Goal: Information Seeking & Learning: Learn about a topic

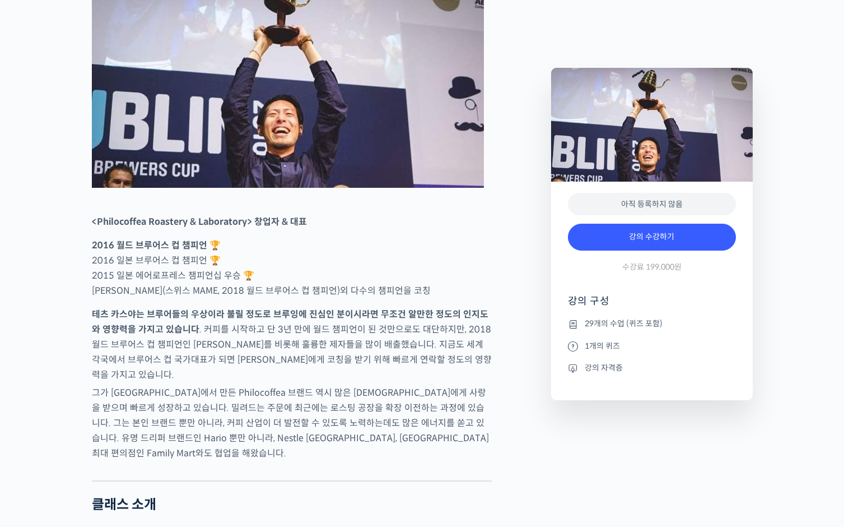
scroll to position [527, 0]
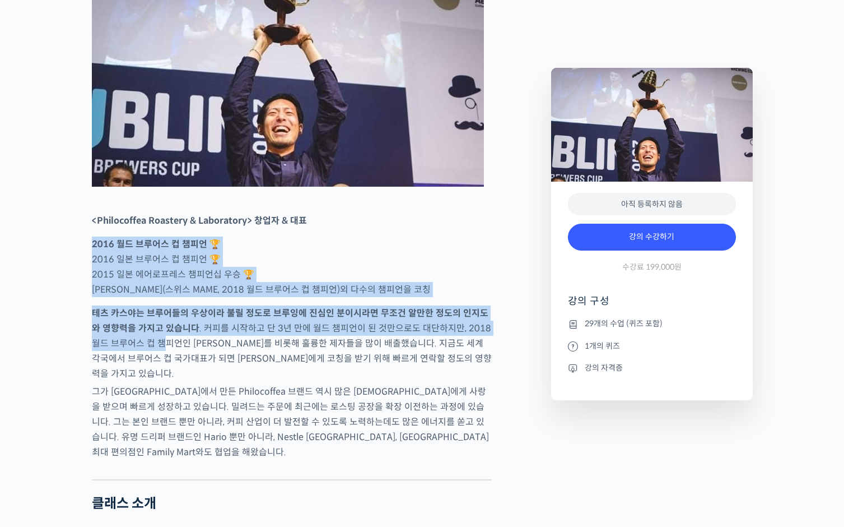
drag, startPoint x: 138, startPoint y: 275, endPoint x: 148, endPoint y: 408, distance: 133.7
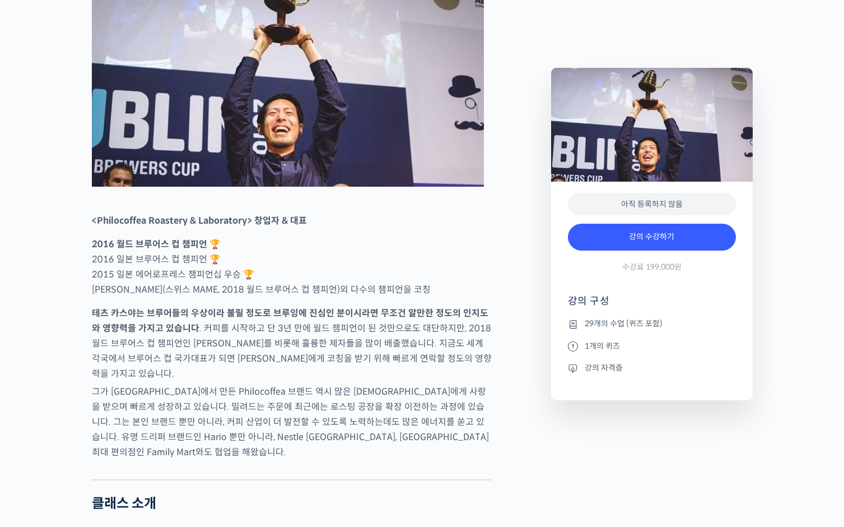
click at [149, 415] on p "그가 일본에서 만든 Philocoffea 브랜드 역시 많은 일본인들에게 사랑을 받으며 빠르게 성장하고 있습니다. 밀려드는 주문에 최근에는 로스…" at bounding box center [292, 422] width 400 height 76
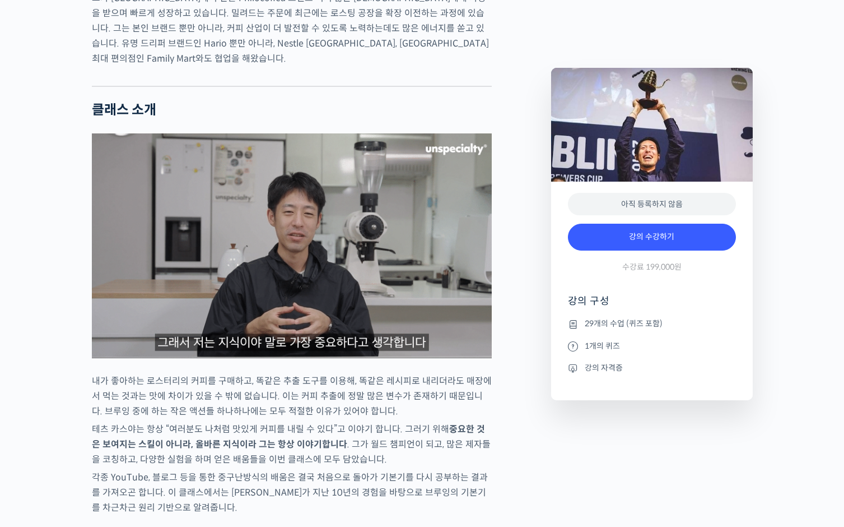
scroll to position [920, 0]
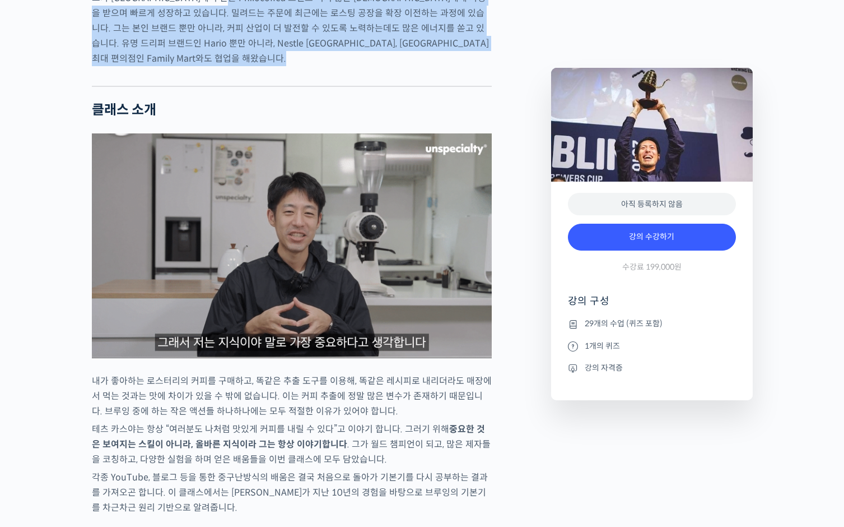
drag, startPoint x: 223, startPoint y: 25, endPoint x: 242, endPoint y: 82, distance: 60.8
click at [242, 82] on div at bounding box center [292, 77] width 400 height 17
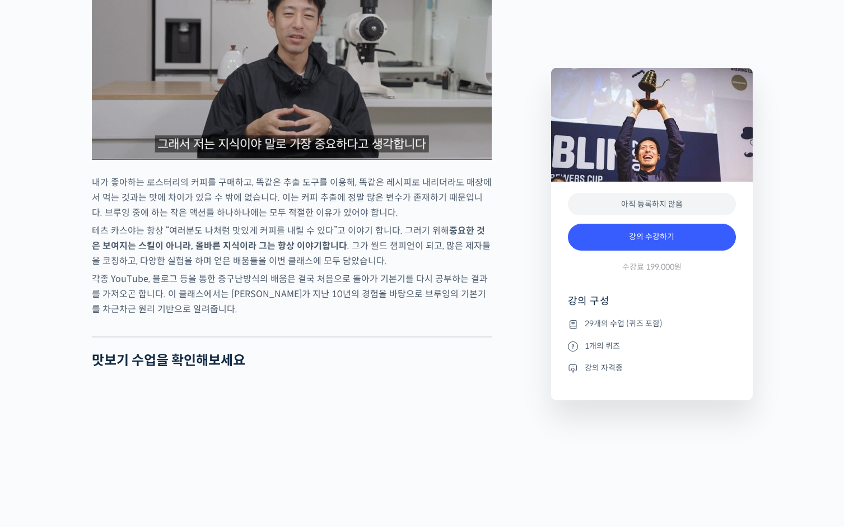
scroll to position [1118, 0]
drag, startPoint x: 198, startPoint y: 242, endPoint x: 221, endPoint y: 255, distance: 26.6
click at [215, 250] on p "테츠 카스야는 항상 “여러분도 나처럼 맛있게 커피를 내릴 수 있다”고 이야기 합니다. 그러기 위해 중요한 것은 보여지는 스킬이 아니라, 올바른…" at bounding box center [292, 245] width 400 height 45
click at [226, 252] on strong "중요한 것은 보여지는 스킬이 아니라, 올바른 지식이라 그는 항상 이야기합니다" at bounding box center [288, 238] width 393 height 27
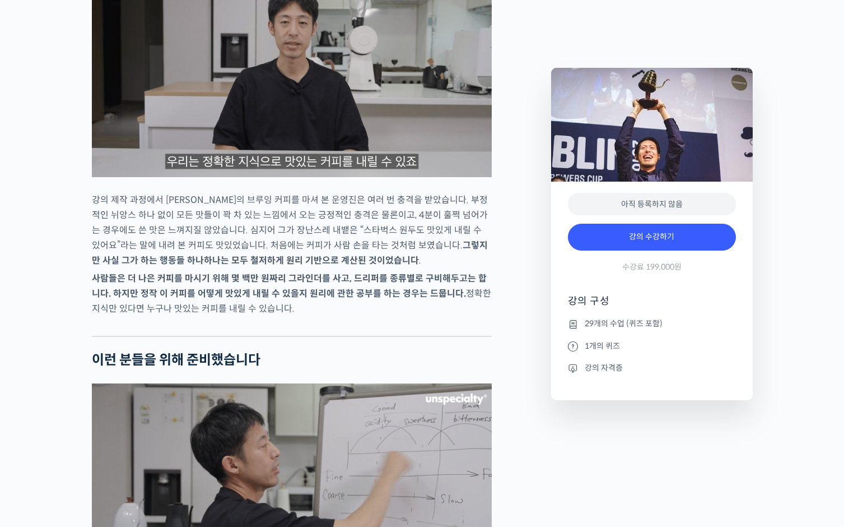
scroll to position [1867, 0]
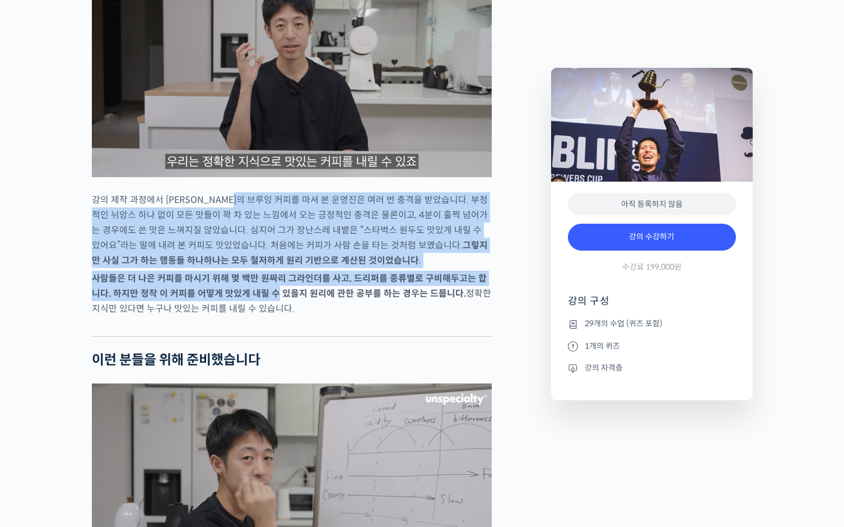
drag, startPoint x: 246, startPoint y: 211, endPoint x: 263, endPoint y: 294, distance: 84.2
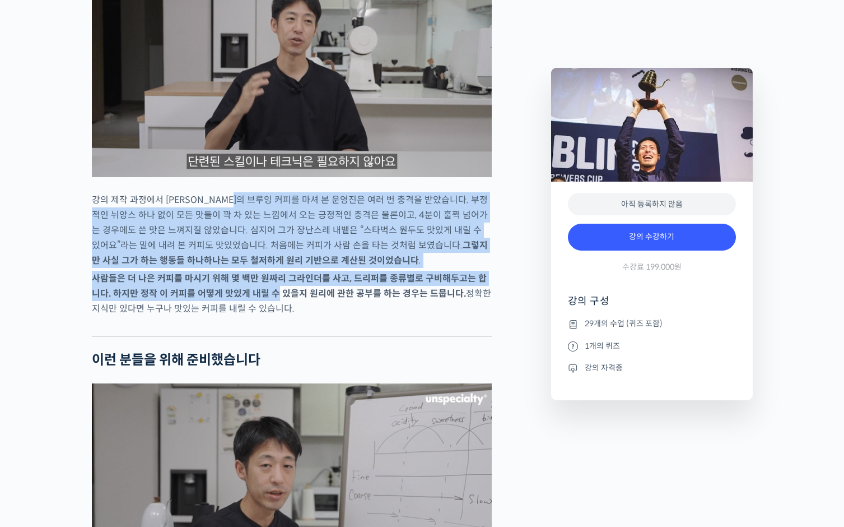
click at [263, 294] on p "사람들은 더 나은 커피를 마시기 위해 몇 백만 원짜리 그라인더를 사고, 드리퍼를 종류별로 구비해두고는 합니다. 하지만 정작 이 커피를 어떻게 …" at bounding box center [292, 293] width 400 height 45
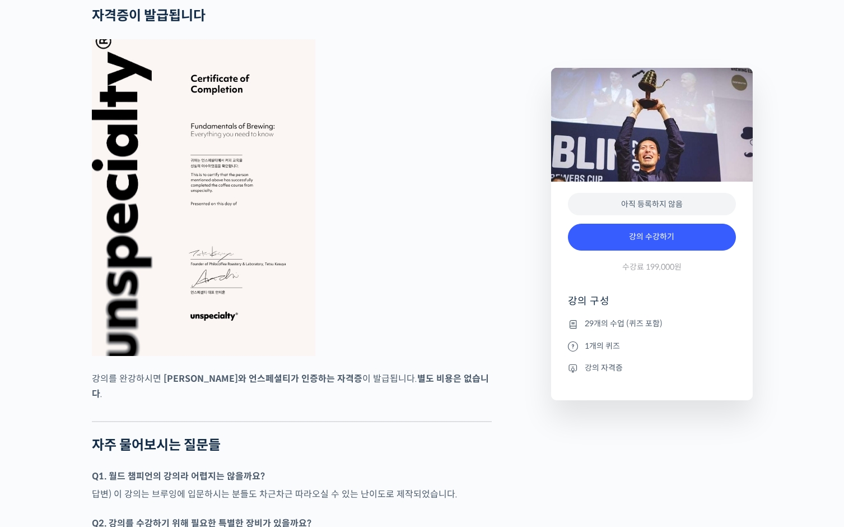
scroll to position [3861, 0]
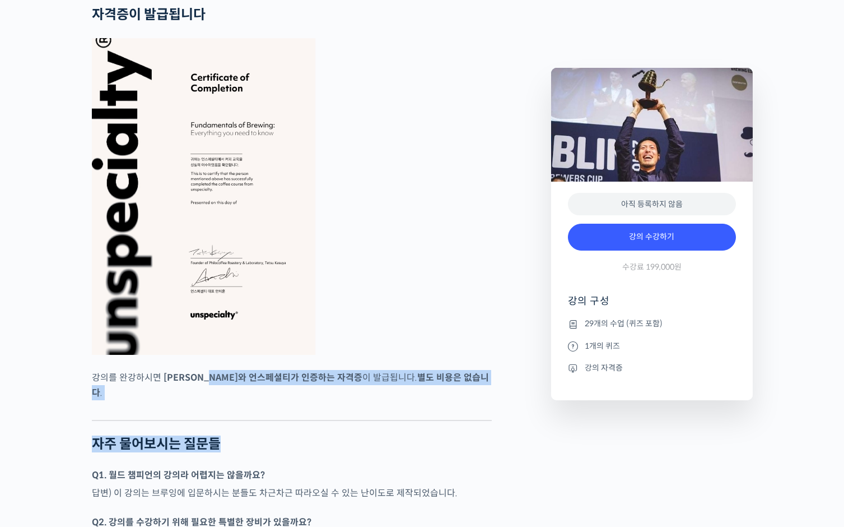
drag, startPoint x: 227, startPoint y: 387, endPoint x: 359, endPoint y: 443, distance: 142.8
click at [349, 439] on h2 "자주 물어보시는 질문들" at bounding box center [292, 444] width 400 height 16
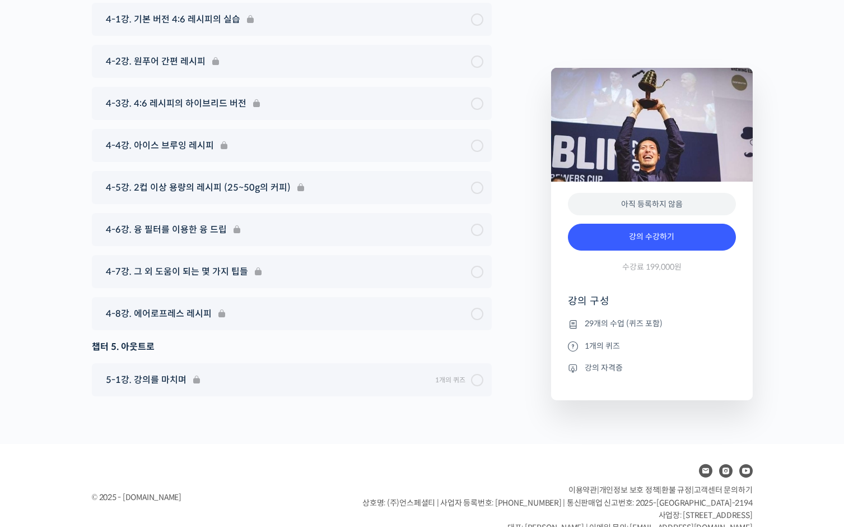
scroll to position [5702, 0]
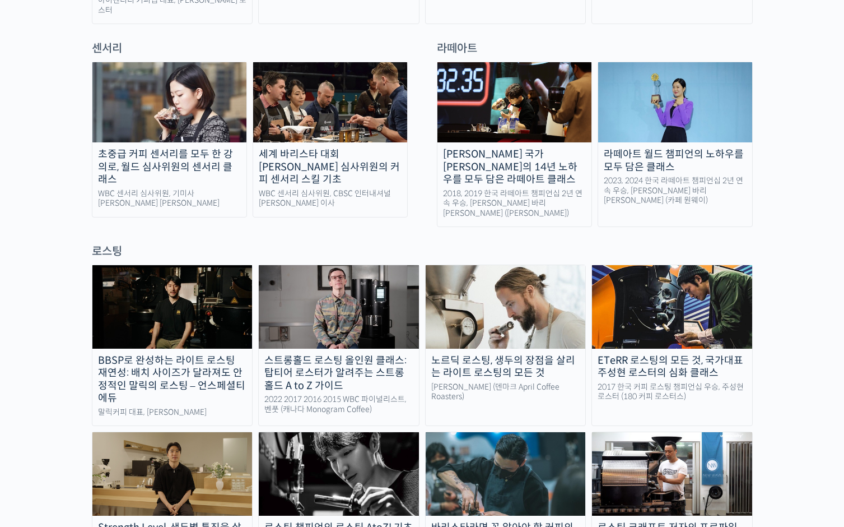
scroll to position [799, 0]
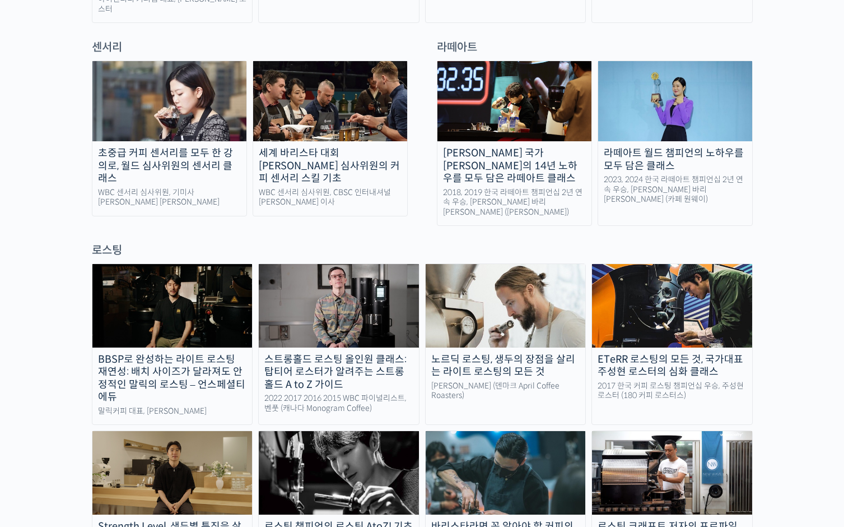
click at [157, 113] on img at bounding box center [169, 101] width 154 height 80
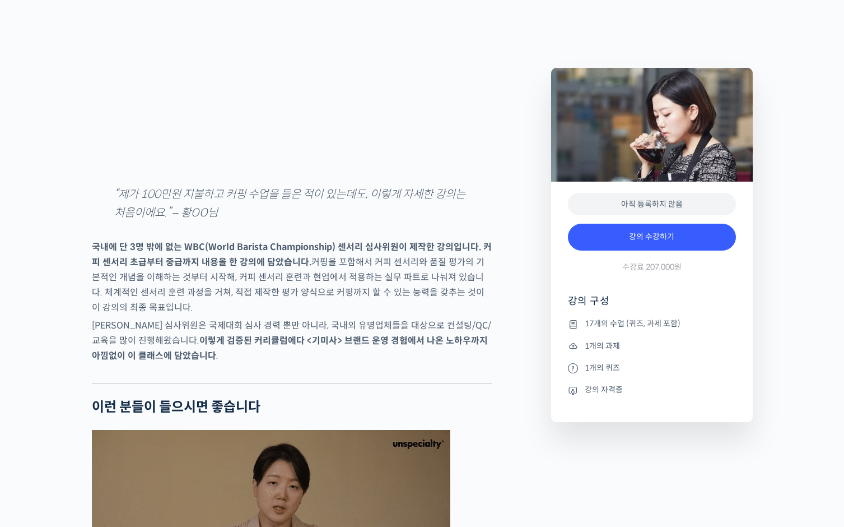
scroll to position [1627, 0]
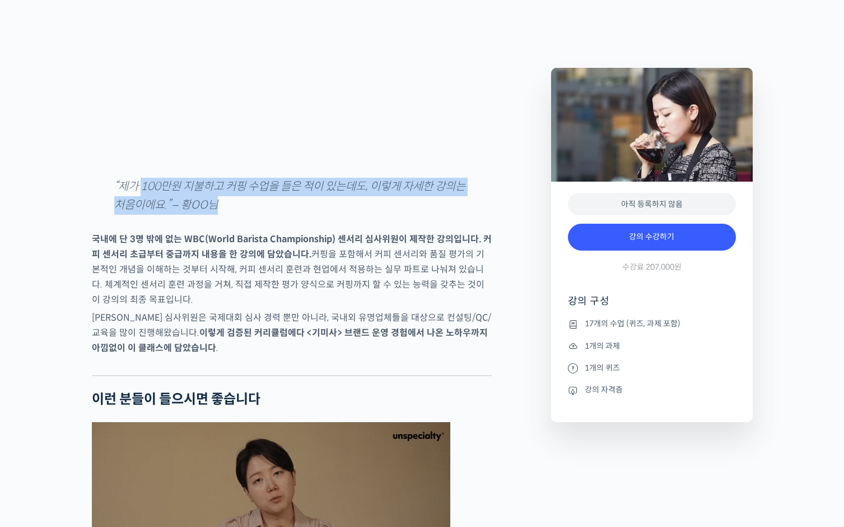
drag, startPoint x: 143, startPoint y: 221, endPoint x: 224, endPoint y: 268, distance: 93.6
click at [224, 231] on div at bounding box center [292, 229] width 400 height 6
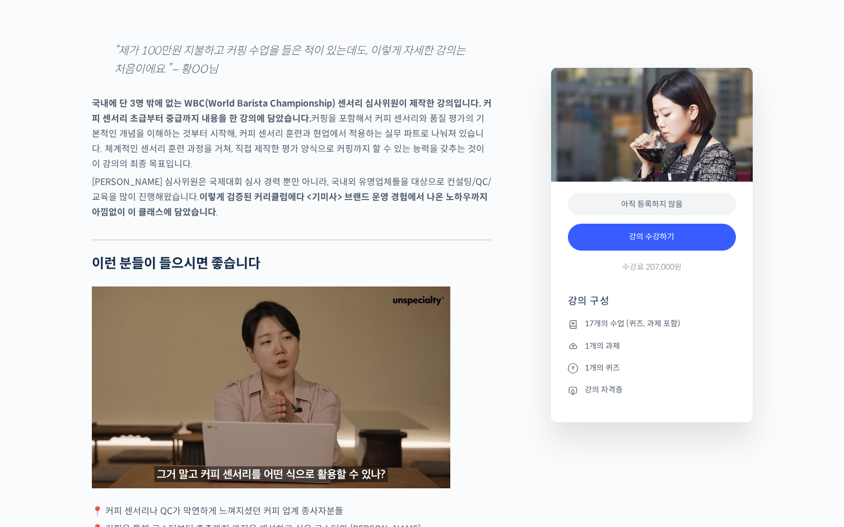
scroll to position [2094, 0]
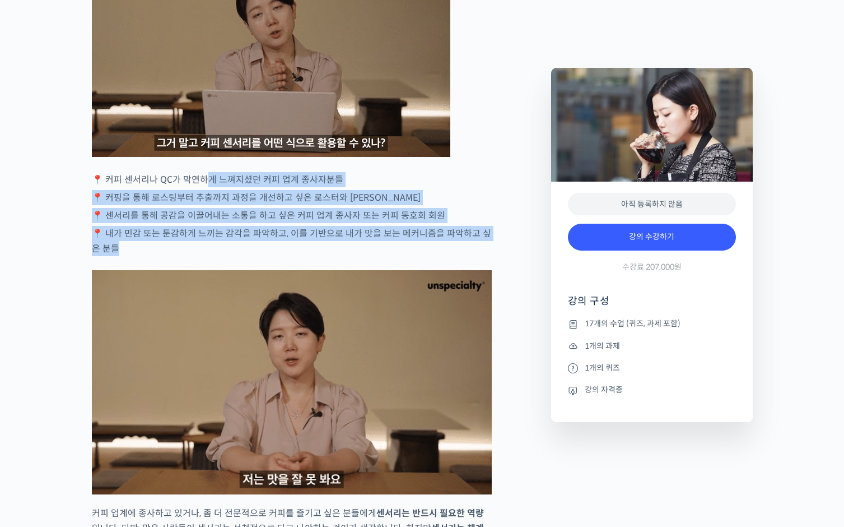
drag, startPoint x: 205, startPoint y: 216, endPoint x: 204, endPoint y: 296, distance: 80.1
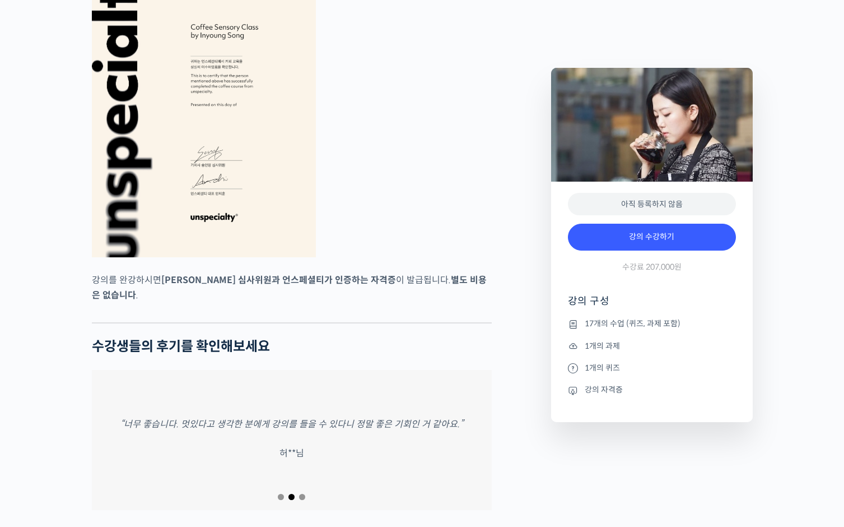
scroll to position [4752, 0]
